Goal: Navigation & Orientation: Find specific page/section

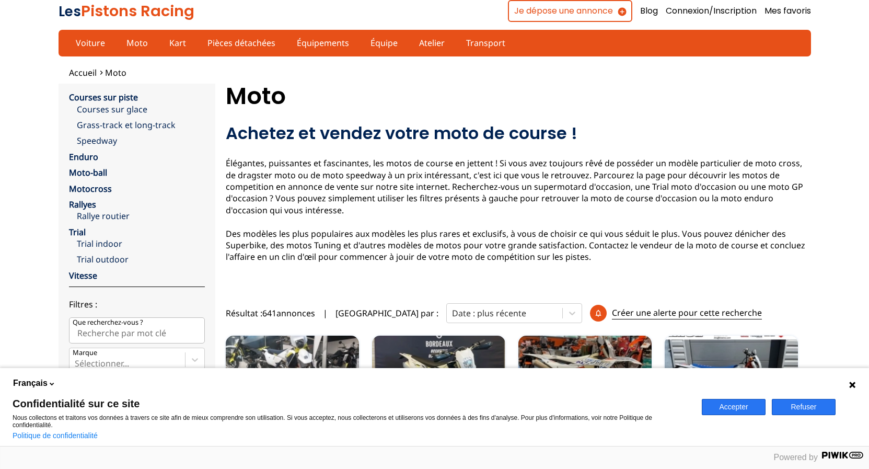
click at [854, 383] on icon at bounding box center [852, 384] width 6 height 6
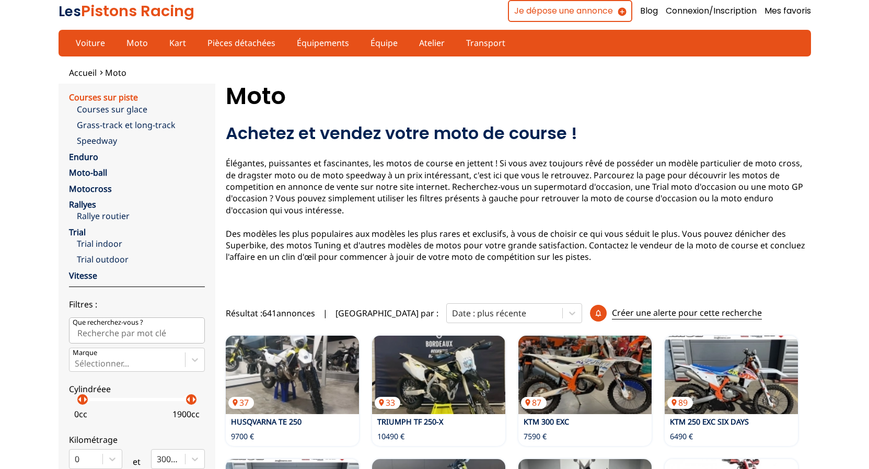
click at [91, 98] on link "Courses sur piste" at bounding box center [103, 96] width 69 height 11
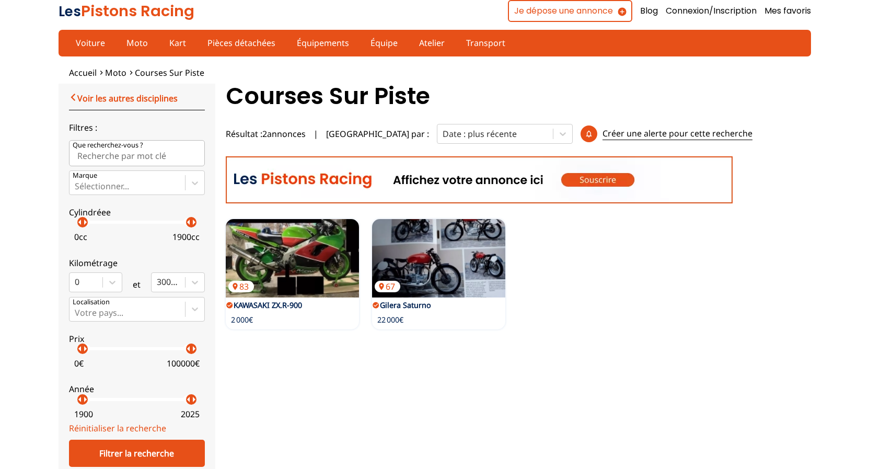
click at [91, 97] on link "Voir les autres disciplines" at bounding box center [123, 97] width 109 height 13
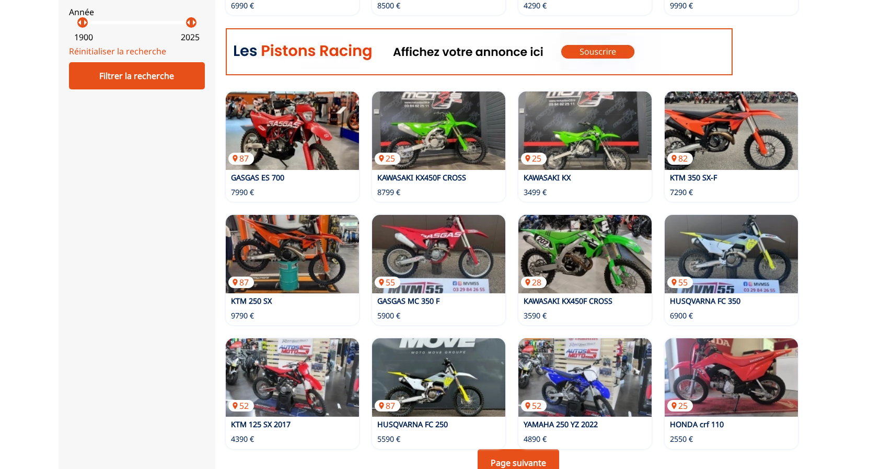
scroll to position [639, 0]
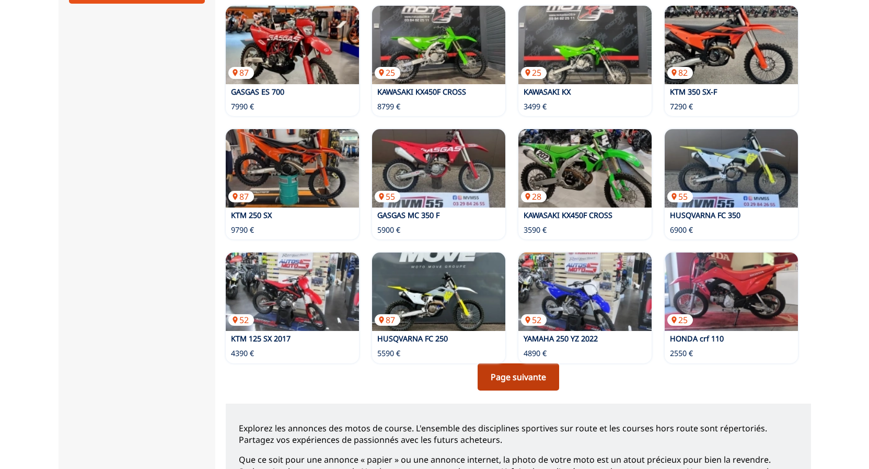
click at [517, 368] on link "Page suivante" at bounding box center [517, 376] width 81 height 27
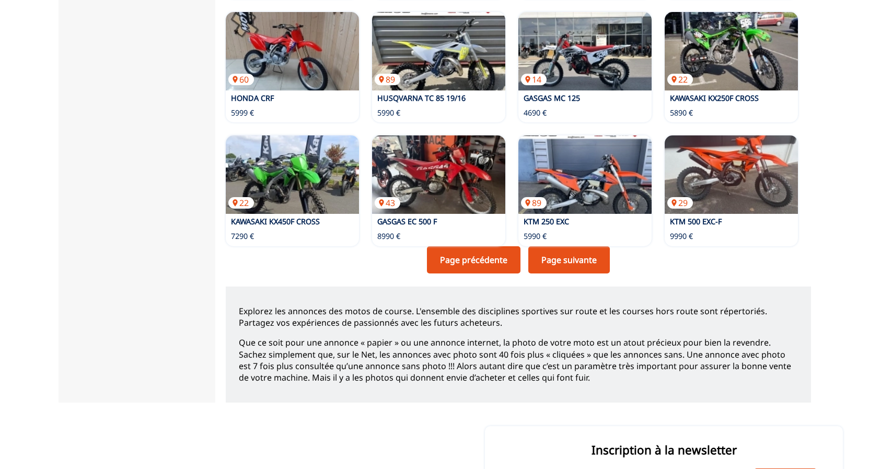
scroll to position [912, 0]
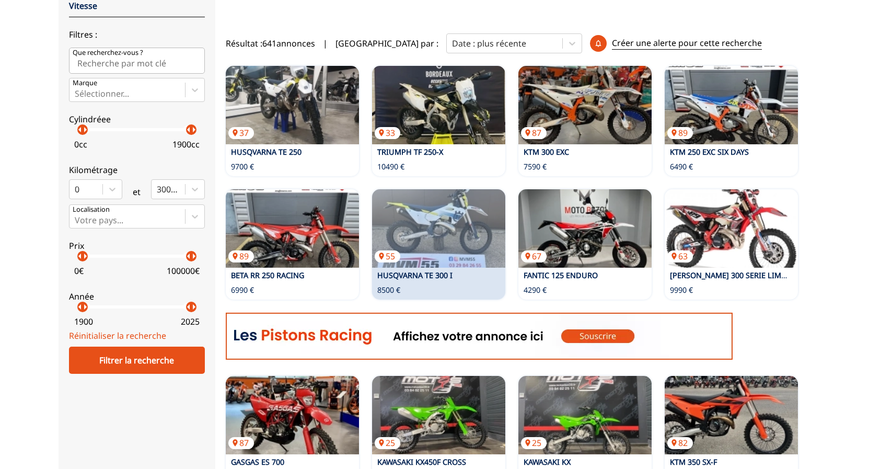
scroll to position [320, 0]
